Goal: Task Accomplishment & Management: Manage account settings

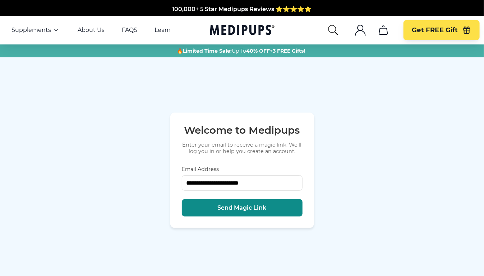
click at [254, 203] on button "Send Magic Link" at bounding box center [242, 208] width 121 height 17
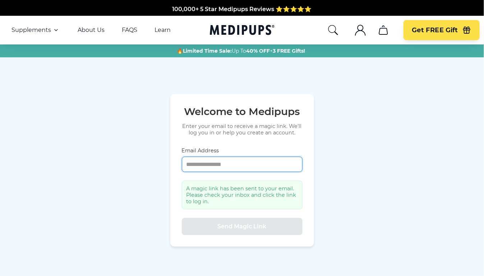
click at [236, 165] on input "Email Address" at bounding box center [242, 164] width 121 height 15
type input "**********"
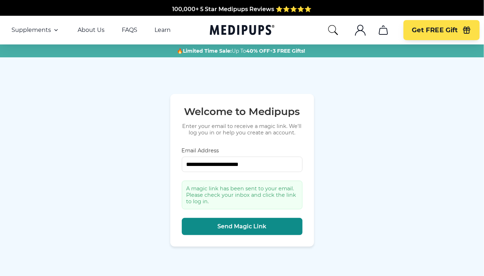
click at [275, 227] on button "Send Magic Link" at bounding box center [242, 226] width 121 height 17
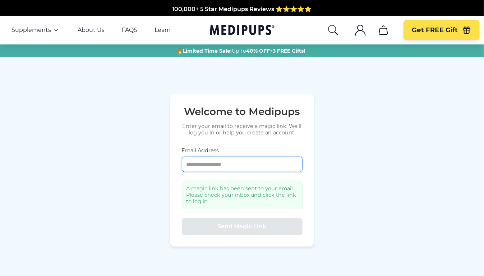
click at [242, 164] on input "Email Address" at bounding box center [242, 164] width 121 height 15
type input "**********"
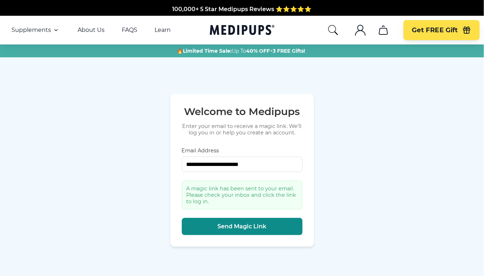
click at [277, 233] on button "Send Magic Link" at bounding box center [242, 226] width 121 height 17
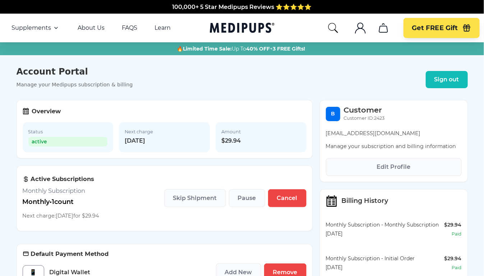
scroll to position [36, 0]
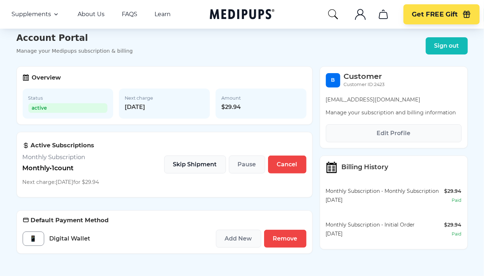
click at [208, 168] on span "Skip Shipment" at bounding box center [195, 164] width 44 height 7
click at [289, 166] on span "Cancel" at bounding box center [287, 164] width 20 height 7
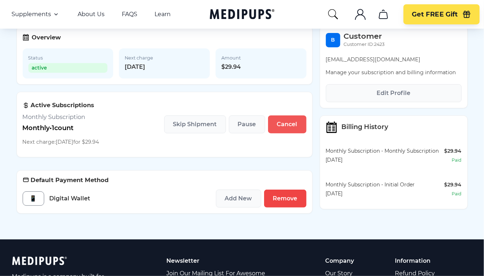
scroll to position [108, 0]
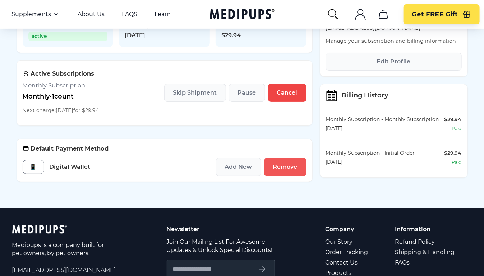
click at [282, 171] on span "Remove" at bounding box center [285, 167] width 24 height 7
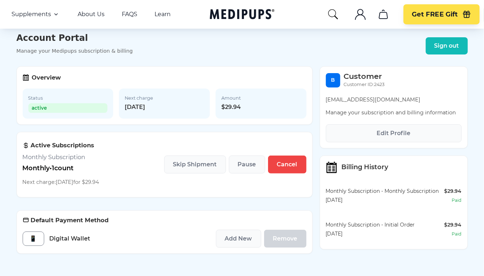
click at [292, 239] on div "Add New Remove" at bounding box center [261, 239] width 90 height 18
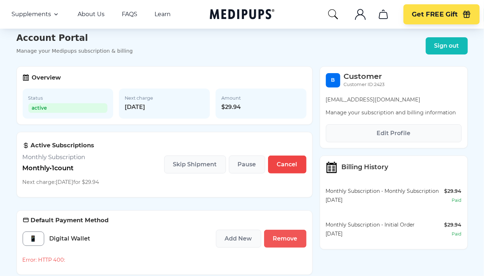
click at [289, 238] on span "Remove" at bounding box center [285, 239] width 24 height 7
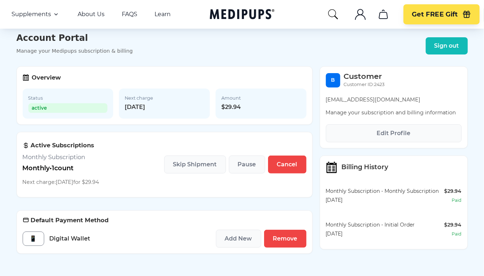
scroll to position [0, 0]
